Goal: Task Accomplishment & Management: Manage account settings

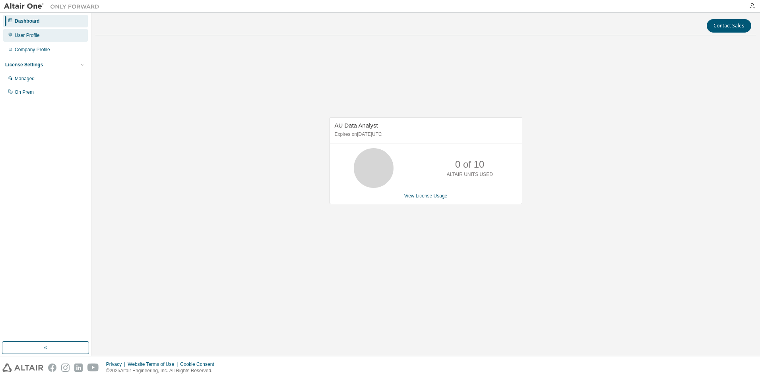
click at [38, 36] on div "User Profile" at bounding box center [27, 35] width 25 height 6
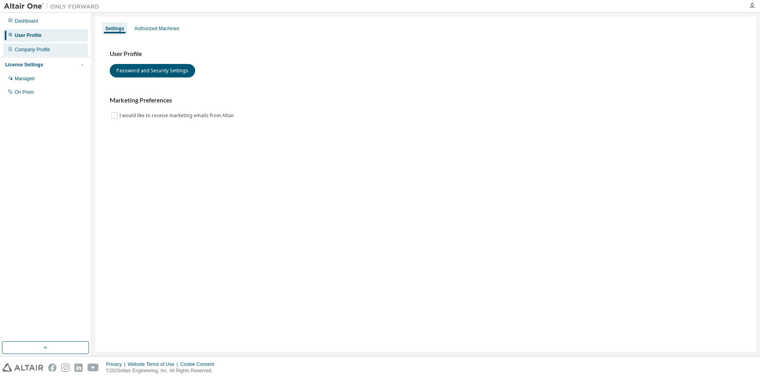
click at [39, 47] on div "Company Profile" at bounding box center [32, 49] width 35 height 6
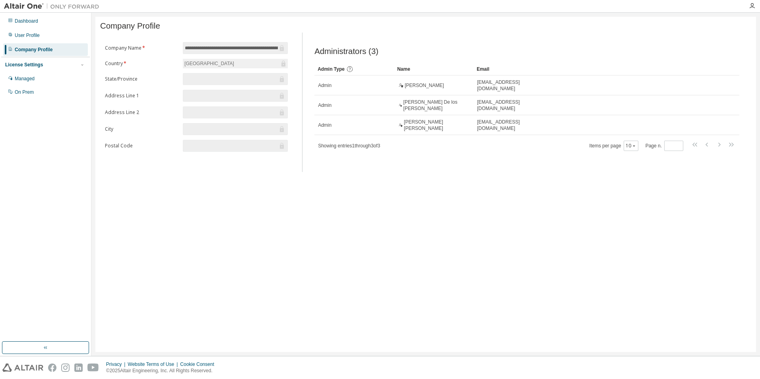
click at [31, 70] on div "License Settings Managed On Prem" at bounding box center [45, 78] width 89 height 43
click at [31, 74] on div "Managed" at bounding box center [45, 78] width 85 height 13
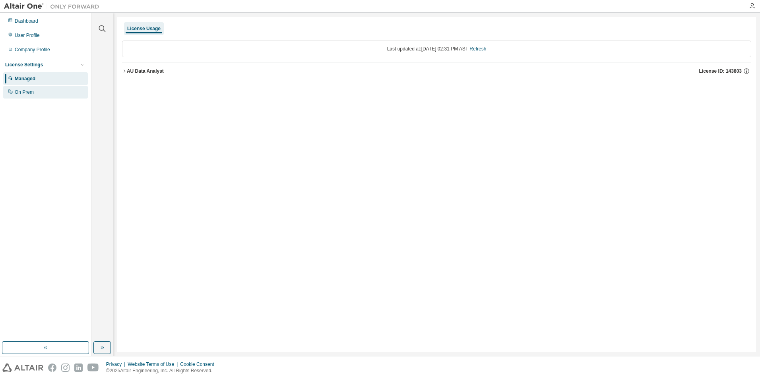
click at [29, 91] on div "On Prem" at bounding box center [24, 92] width 19 height 6
